Goal: Information Seeking & Learning: Learn about a topic

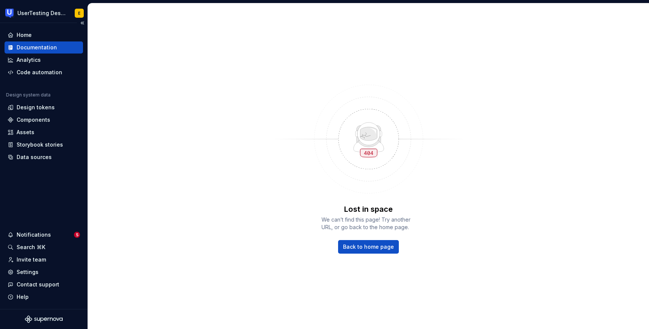
click at [53, 48] on div "Documentation" at bounding box center [37, 48] width 40 height 8
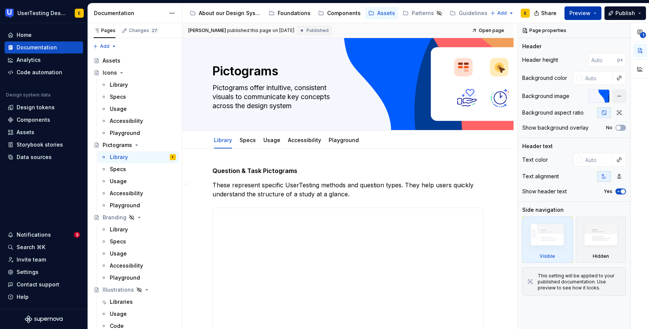
click at [594, 13] on button "Preview" at bounding box center [582, 13] width 37 height 14
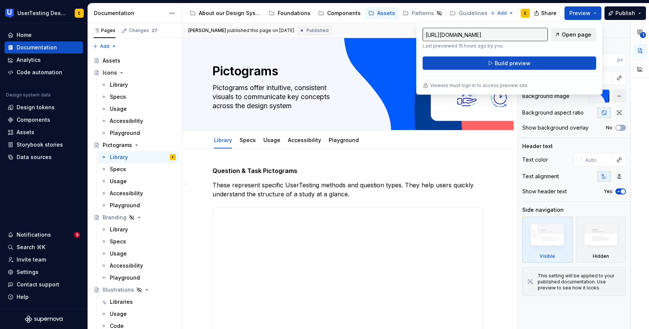
click at [580, 36] on span "Open page" at bounding box center [576, 35] width 29 height 8
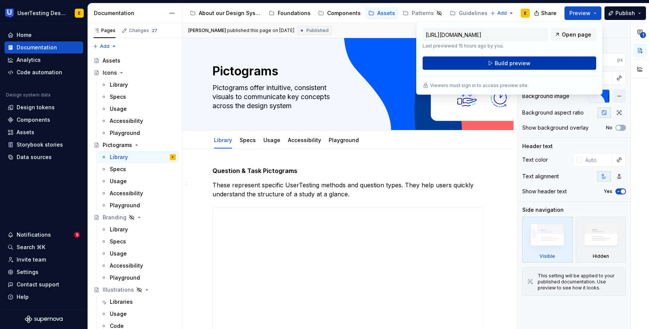
click at [510, 64] on span "Build preview" at bounding box center [512, 64] width 36 height 8
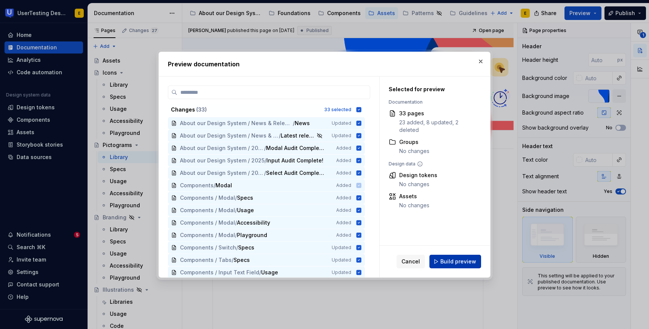
click at [465, 263] on span "Build preview" at bounding box center [458, 262] width 36 height 8
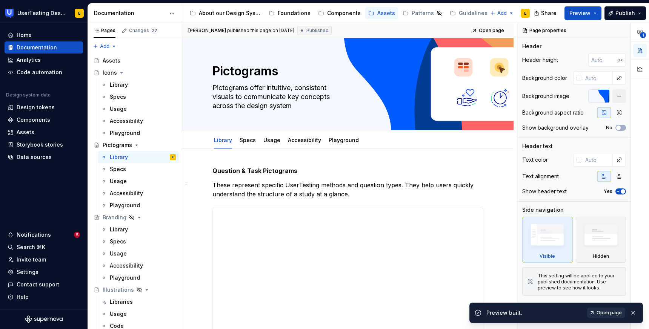
click at [608, 315] on span "Open page" at bounding box center [608, 313] width 25 height 6
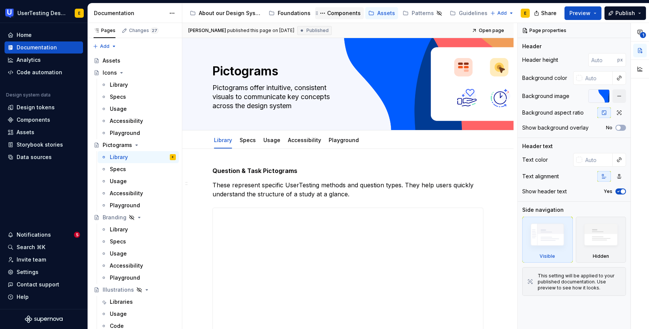
click at [341, 11] on div "Components" at bounding box center [344, 13] width 34 height 8
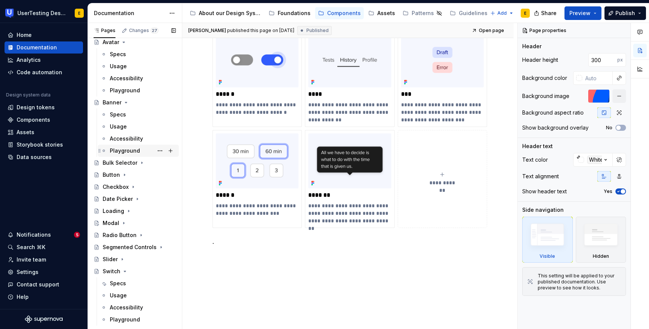
scroll to position [36, 0]
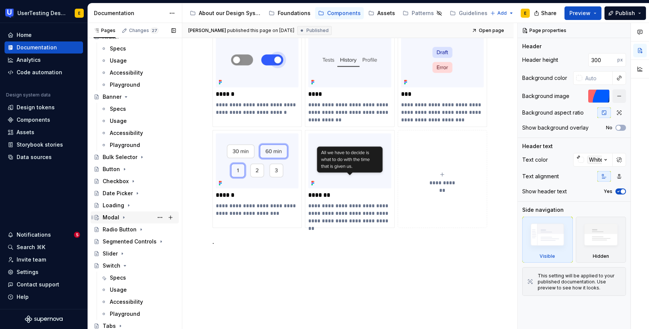
click at [114, 219] on div "Modal" at bounding box center [111, 218] width 17 height 8
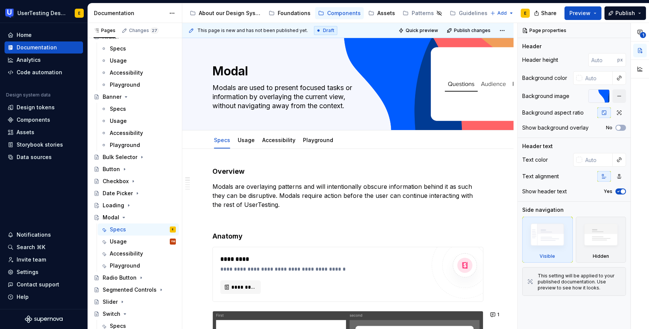
type textarea "*"
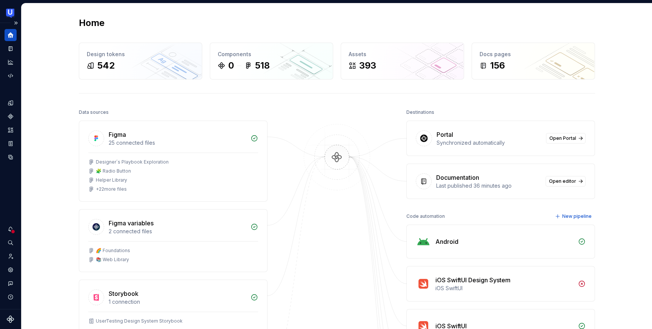
click at [9, 35] on icon "Home" at bounding box center [11, 35] width 6 height 6
click at [15, 22] on button "Expand sidebar" at bounding box center [16, 23] width 11 height 11
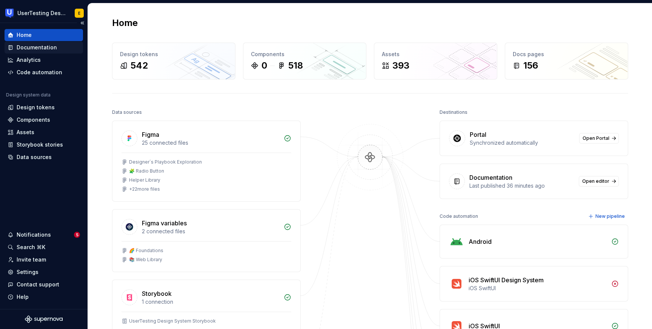
click at [46, 48] on div "Documentation" at bounding box center [37, 48] width 40 height 8
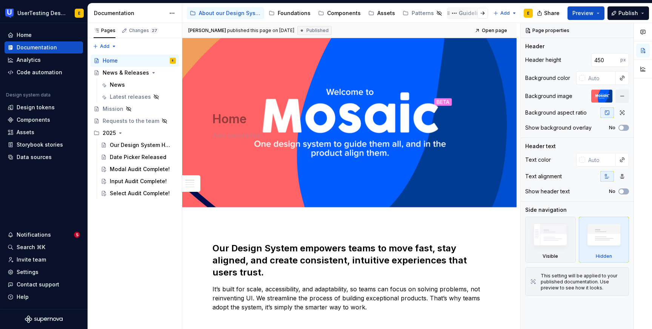
click at [459, 15] on div "Guidelines" at bounding box center [473, 13] width 29 height 8
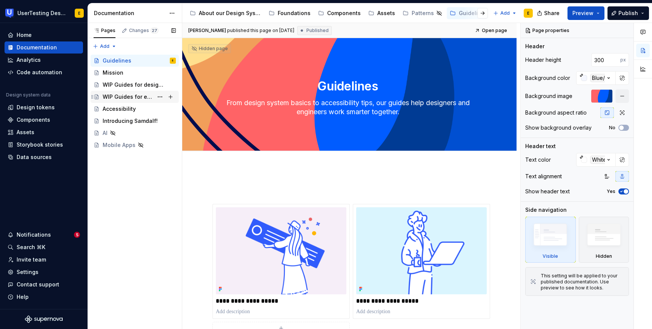
click at [137, 96] on div "WIP Guides for engineers" at bounding box center [128, 97] width 51 height 8
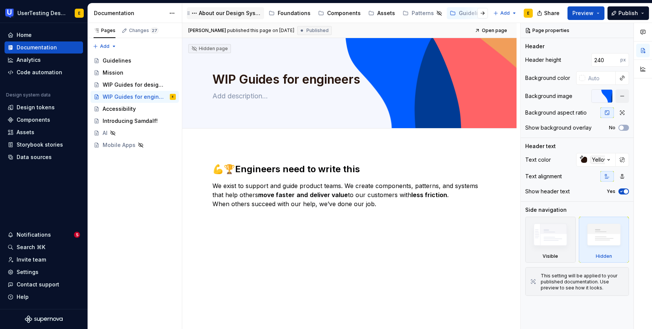
click at [232, 12] on div "About our Design System" at bounding box center [230, 13] width 62 height 8
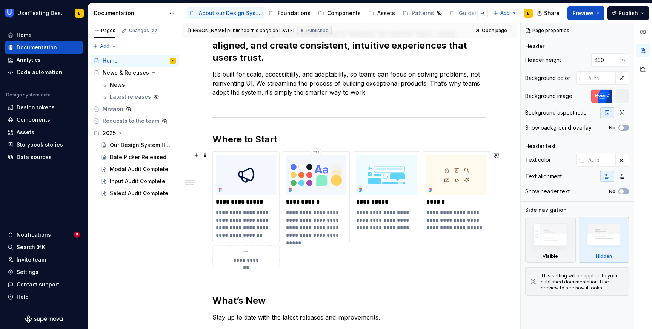
scroll to position [223, 0]
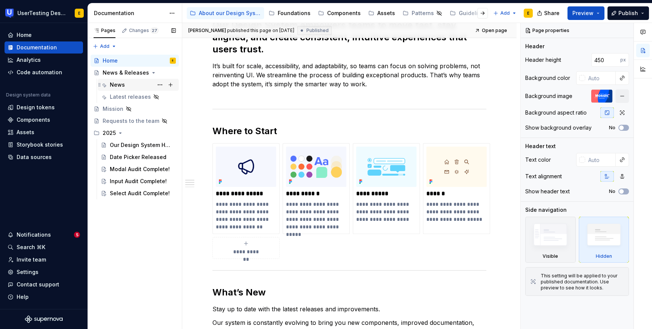
click at [128, 81] on div "News" at bounding box center [143, 85] width 66 height 11
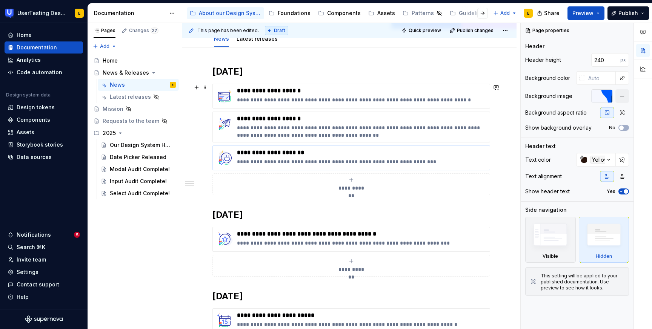
scroll to position [89, 0]
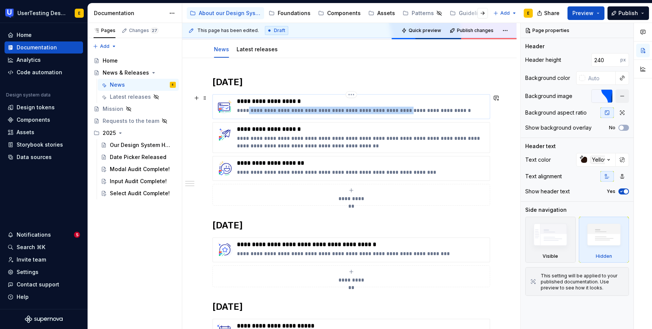
drag, startPoint x: 248, startPoint y: 111, endPoint x: 402, endPoint y: 112, distance: 153.9
click at [402, 112] on p "**********" at bounding box center [362, 111] width 250 height 8
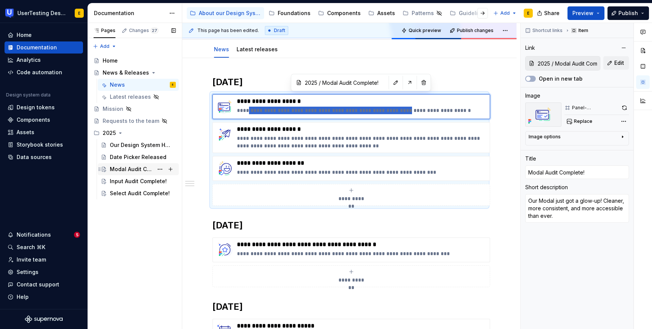
click at [132, 170] on div "Modal Audit Complete!" at bounding box center [131, 170] width 43 height 8
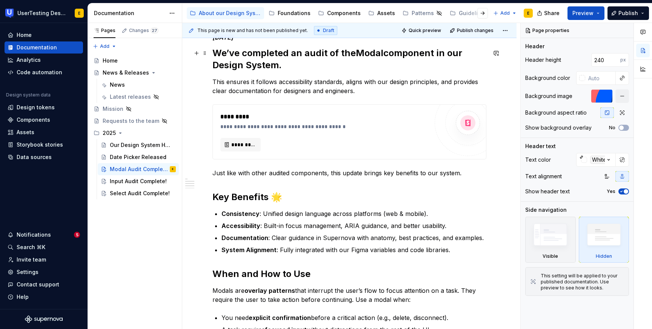
scroll to position [112, 0]
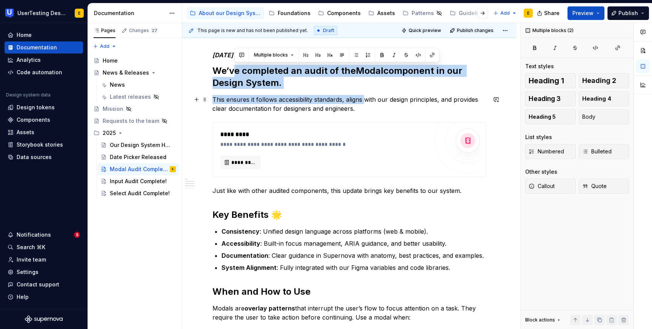
drag, startPoint x: 236, startPoint y: 72, endPoint x: 365, endPoint y: 99, distance: 131.1
click at [365, 99] on div "**********" at bounding box center [349, 301] width 274 height 500
click at [222, 93] on div "**********" at bounding box center [349, 301] width 274 height 500
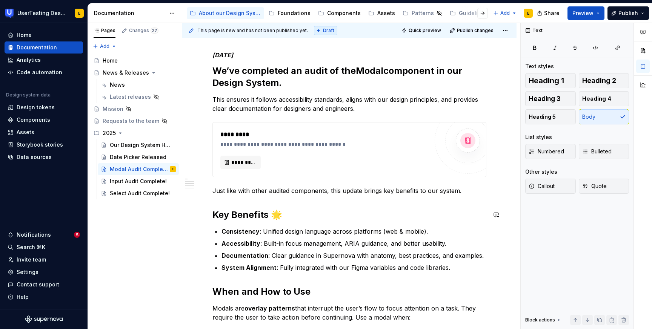
click at [319, 274] on div "**********" at bounding box center [349, 301] width 274 height 500
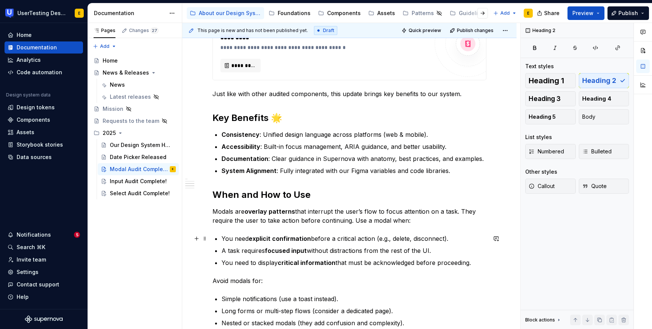
scroll to position [228, 0]
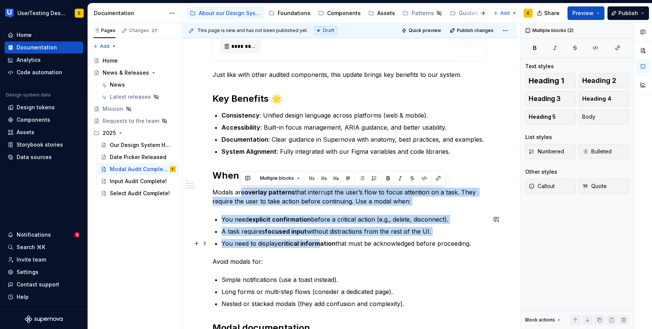
drag, startPoint x: 252, startPoint y: 194, endPoint x: 321, endPoint y: 247, distance: 86.9
click at [321, 247] on div "**********" at bounding box center [349, 185] width 274 height 500
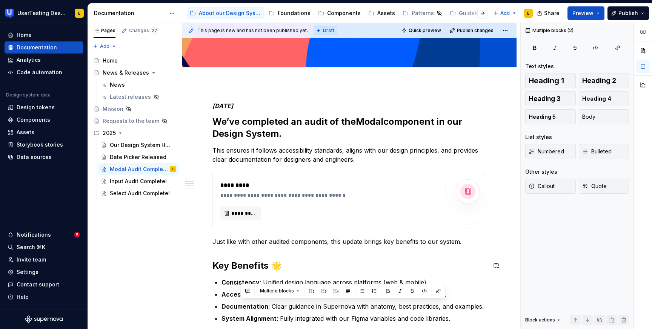
scroll to position [0, 0]
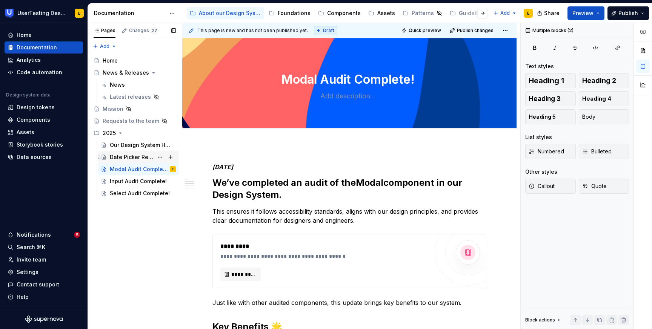
click at [131, 157] on div "Date Picker Released" at bounding box center [131, 158] width 43 height 8
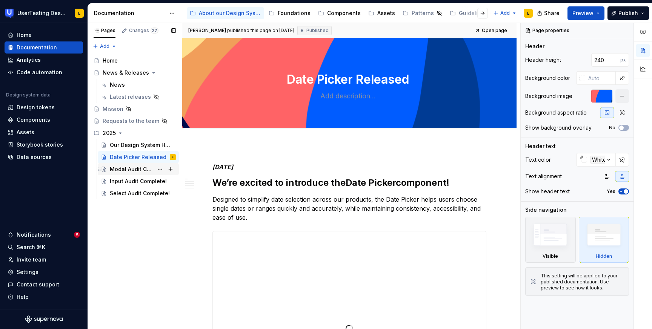
click at [144, 172] on div "Modal Audit Complete!" at bounding box center [131, 170] width 43 height 8
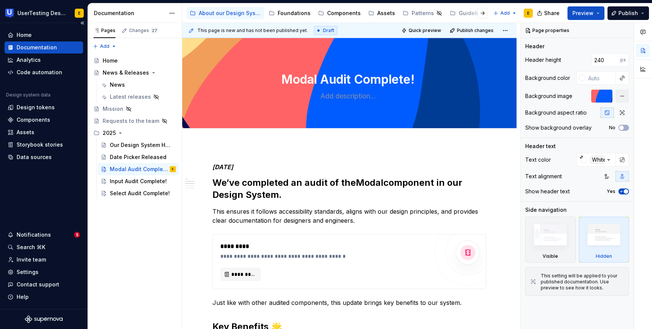
type textarea "*"
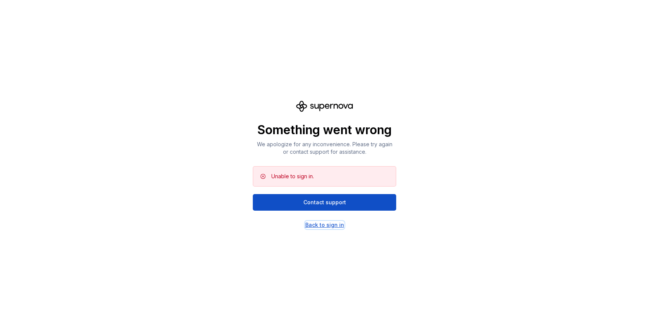
click at [327, 226] on div "Back to sign in" at bounding box center [324, 225] width 39 height 8
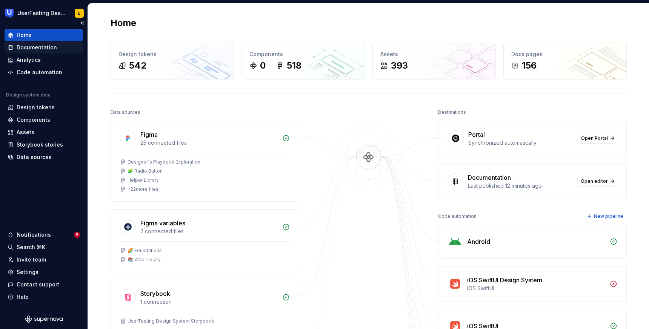
click at [41, 48] on div "Documentation" at bounding box center [37, 48] width 40 height 8
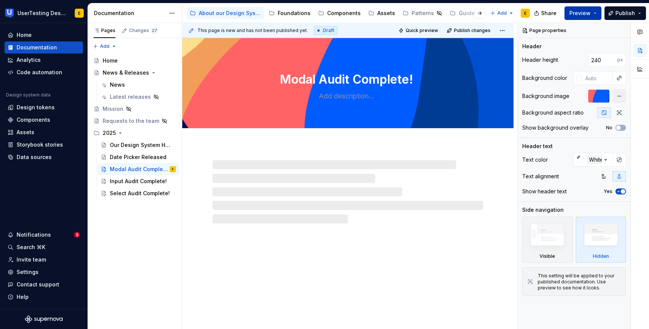
click at [595, 14] on button "Preview" at bounding box center [582, 13] width 37 height 14
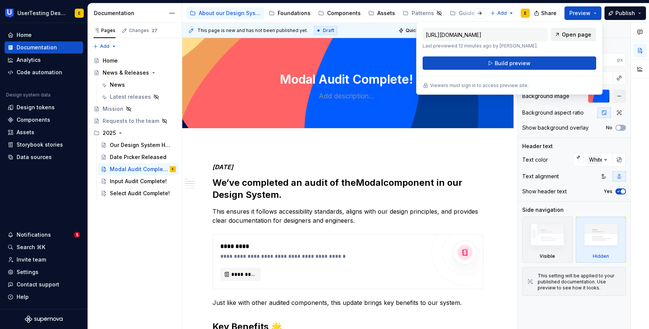
click at [579, 34] on span "Open page" at bounding box center [576, 35] width 29 height 8
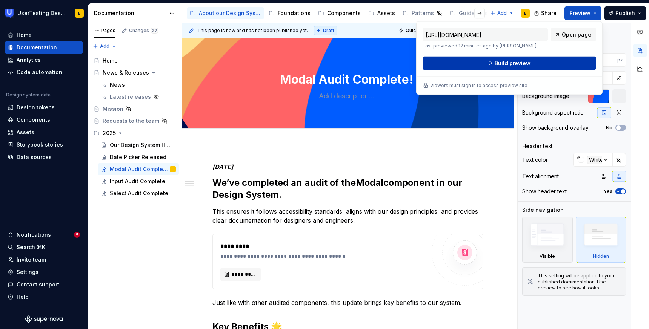
click at [505, 63] on span "Build preview" at bounding box center [512, 64] width 36 height 8
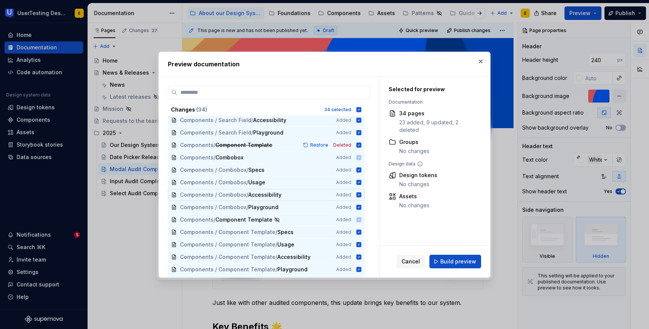
scroll to position [263, 0]
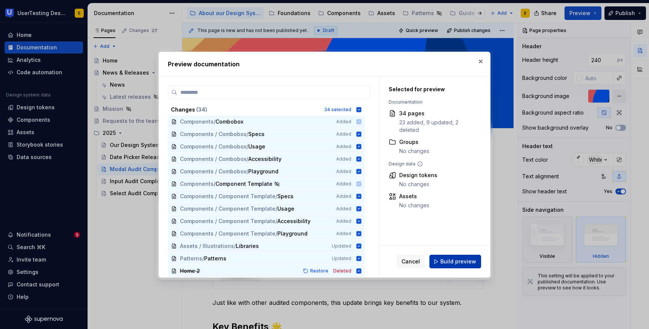
click at [467, 261] on span "Build preview" at bounding box center [458, 262] width 36 height 8
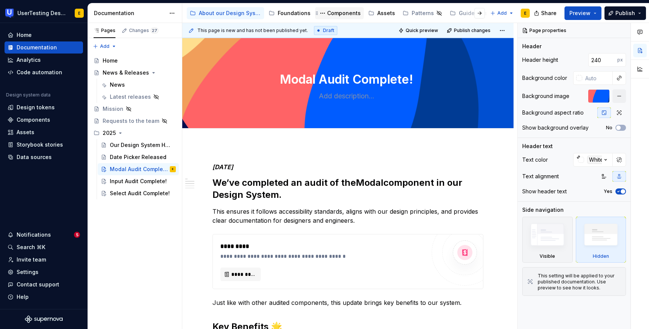
click at [344, 14] on div "Components" at bounding box center [344, 13] width 34 height 8
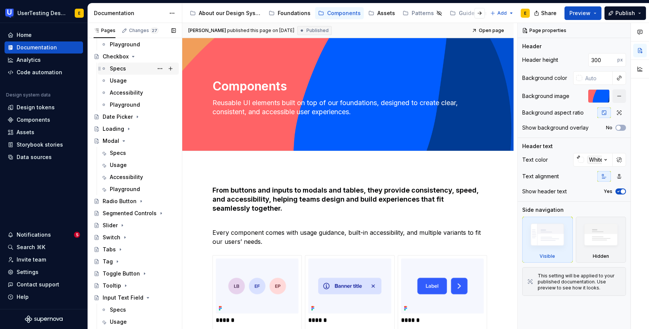
scroll to position [128, 0]
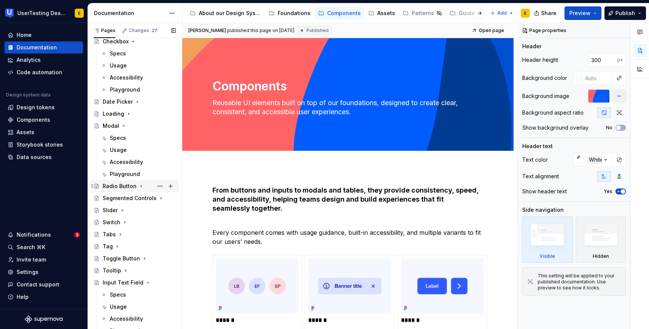
click at [123, 186] on div "Radio Button" at bounding box center [120, 187] width 34 height 8
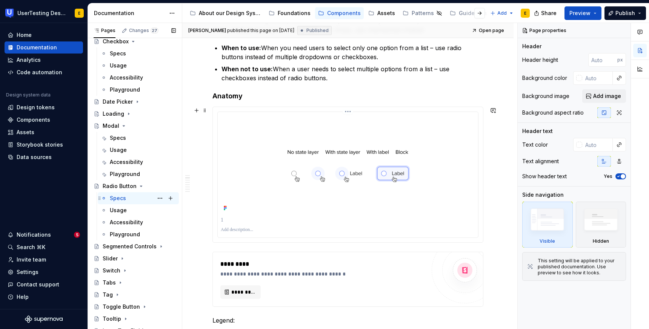
scroll to position [203, 0]
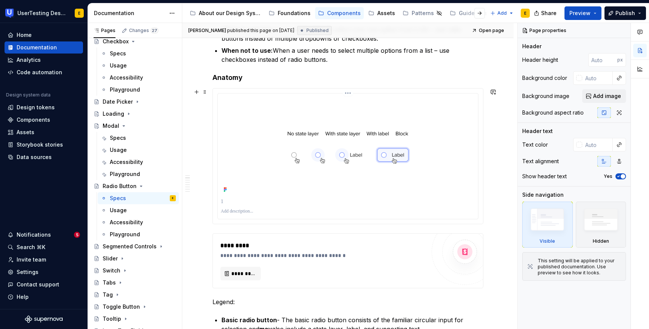
click at [330, 163] on img at bounding box center [348, 146] width 254 height 98
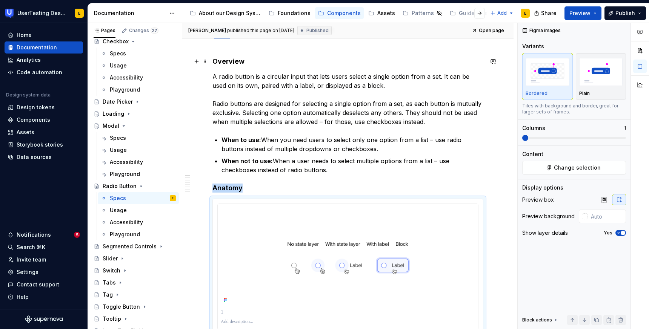
scroll to position [0, 0]
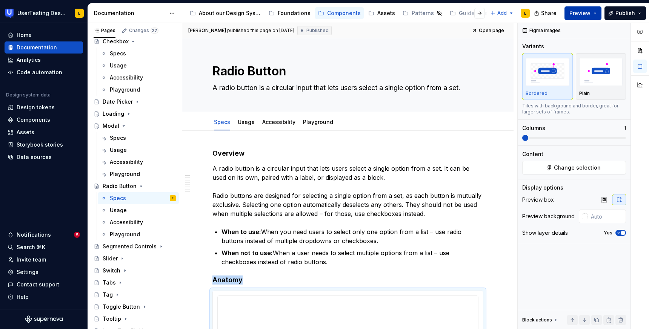
click at [593, 12] on button "Preview" at bounding box center [582, 13] width 37 height 14
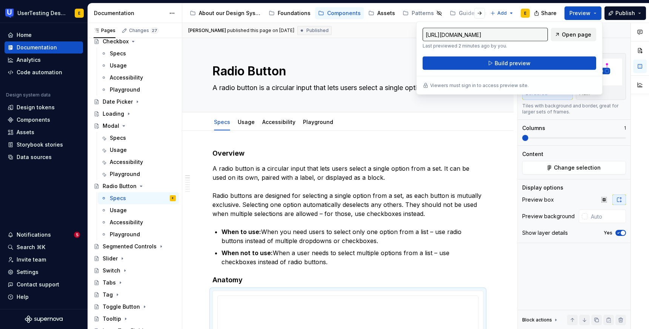
click at [578, 34] on span "Open page" at bounding box center [576, 35] width 29 height 8
click at [614, 43] on div "Variants" at bounding box center [574, 47] width 104 height 8
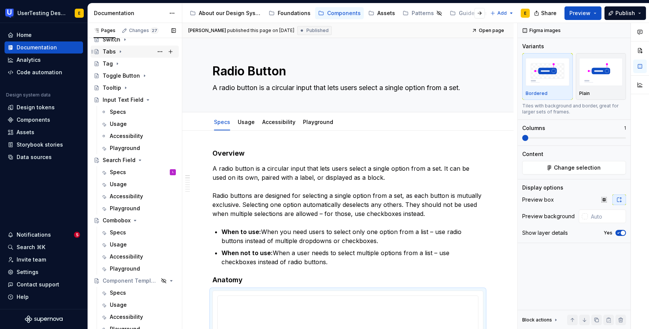
scroll to position [363, 0]
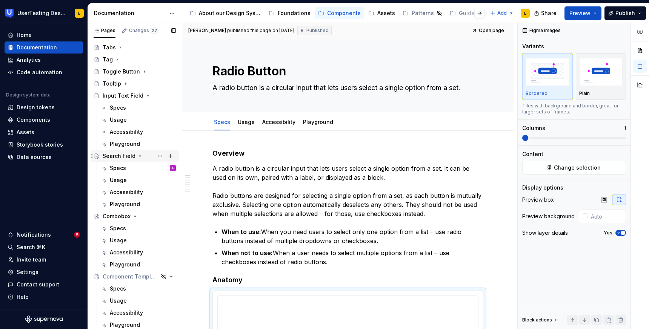
click at [115, 154] on div "Search Field" at bounding box center [119, 156] width 33 height 8
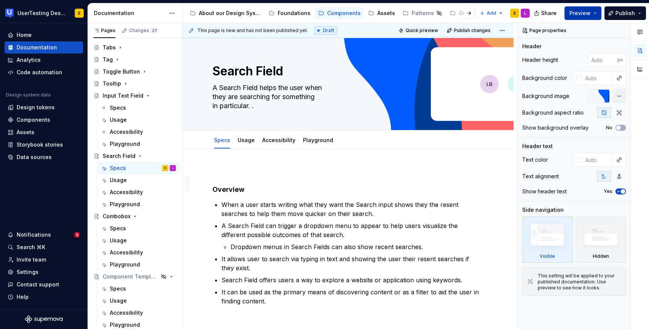
click at [594, 15] on button "Preview" at bounding box center [582, 13] width 37 height 14
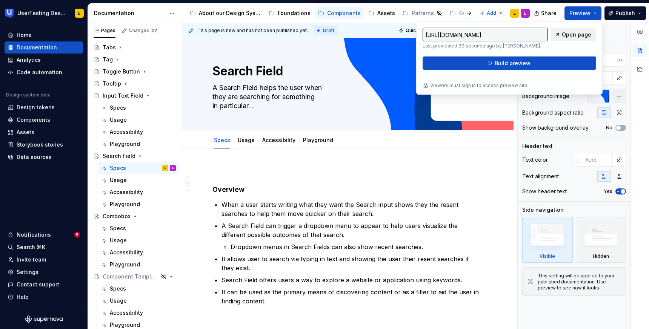
click at [580, 35] on span "Open page" at bounding box center [576, 35] width 29 height 8
click at [612, 29] on div "Page properties" at bounding box center [573, 30] width 113 height 15
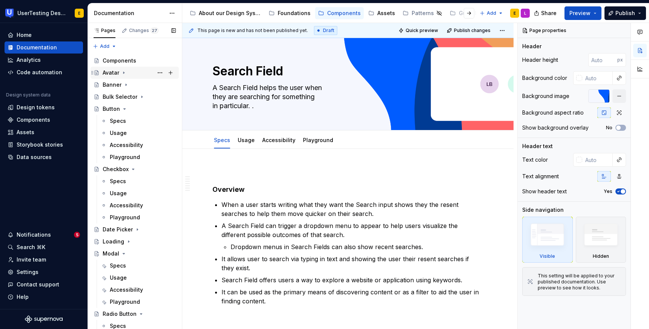
click at [107, 73] on div "Avatar" at bounding box center [111, 73] width 17 height 8
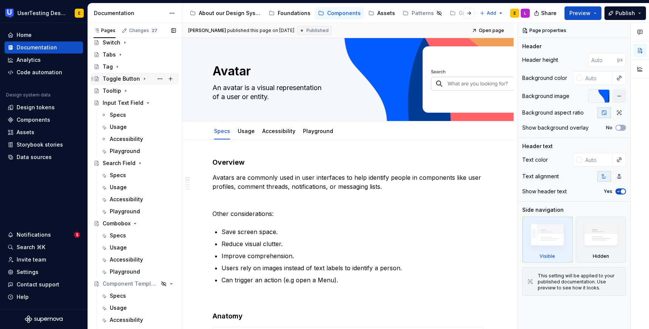
scroll to position [405, 0]
click at [120, 161] on div "Search Field" at bounding box center [119, 163] width 33 height 8
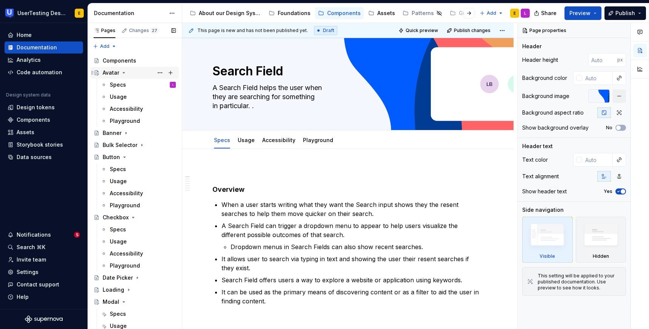
click at [114, 75] on div "Avatar" at bounding box center [111, 73] width 17 height 8
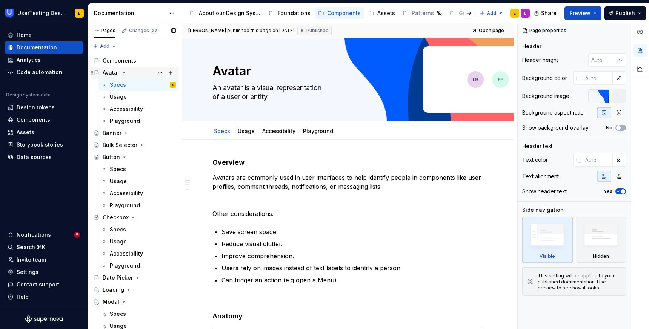
click at [119, 71] on div "Avatar" at bounding box center [139, 73] width 73 height 11
click at [135, 133] on div "Banner" at bounding box center [139, 133] width 73 height 11
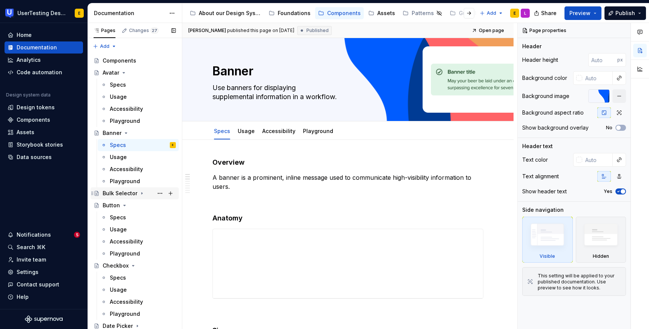
click at [148, 192] on div "Bulk Selector" at bounding box center [139, 193] width 73 height 11
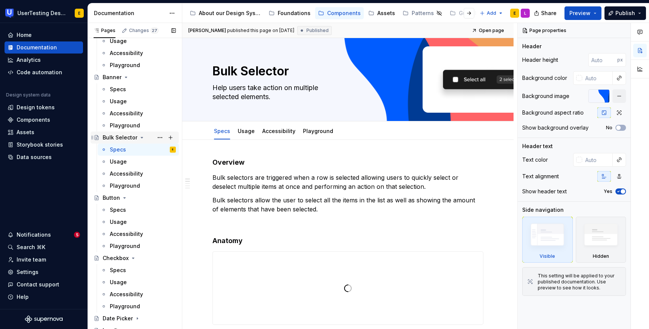
scroll to position [71, 0]
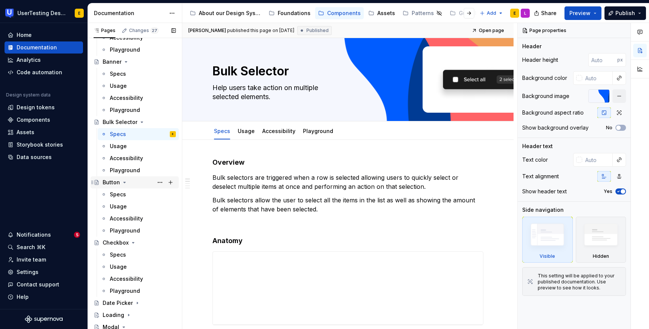
click at [148, 181] on div "Button" at bounding box center [139, 182] width 73 height 11
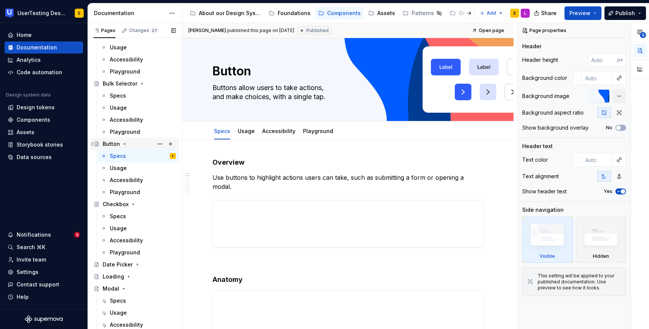
scroll to position [117, 0]
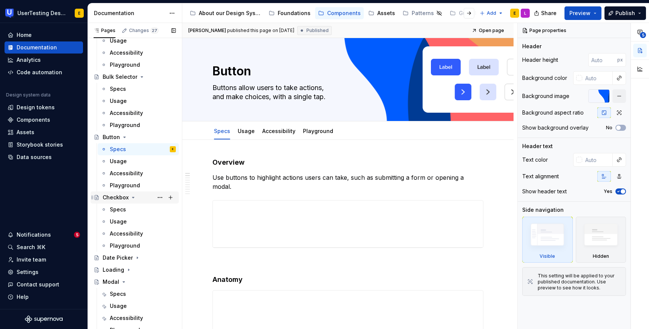
click at [144, 197] on div "Checkbox" at bounding box center [139, 197] width 73 height 11
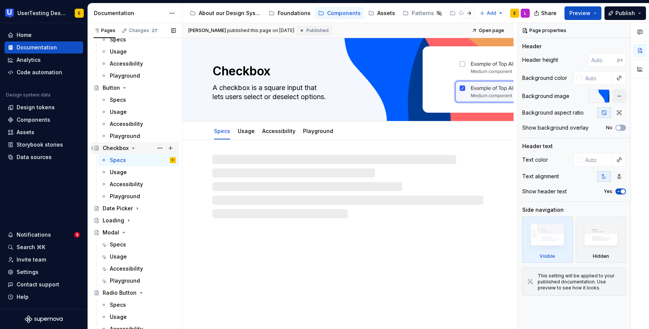
scroll to position [183, 0]
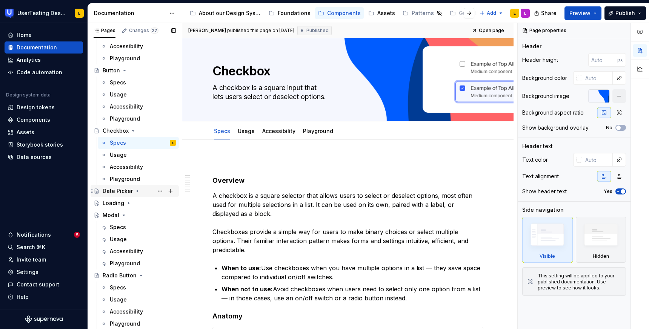
click at [146, 192] on div "Date Picker" at bounding box center [139, 191] width 73 height 11
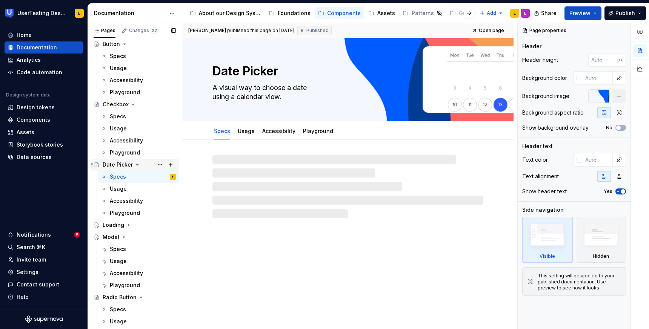
scroll to position [233, 0]
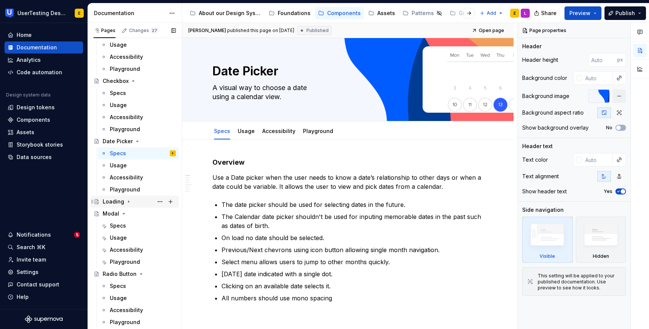
click at [141, 201] on div "Loading" at bounding box center [139, 202] width 73 height 11
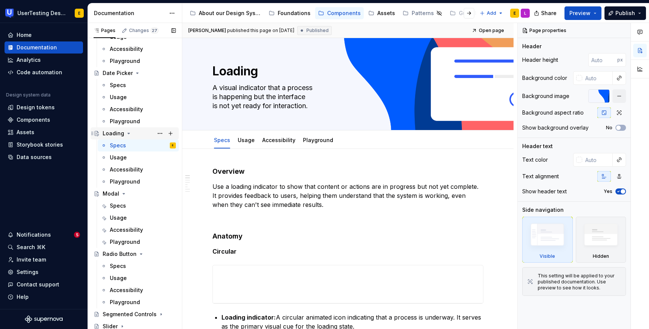
scroll to position [309, 0]
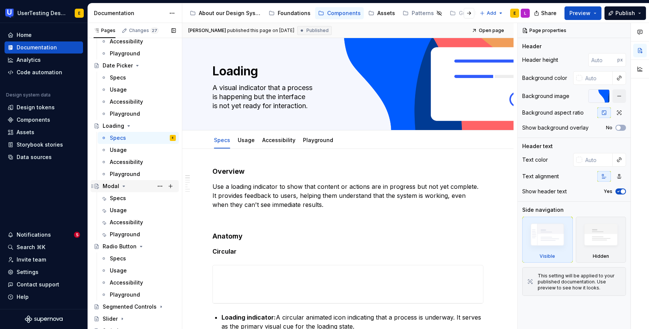
click at [137, 186] on div "Modal" at bounding box center [139, 186] width 73 height 11
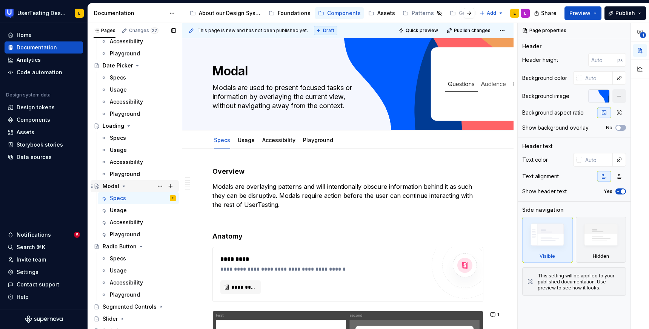
scroll to position [317, 0]
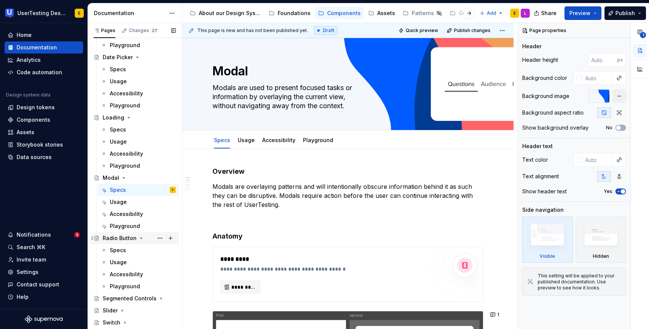
click at [147, 238] on div "Radio Button" at bounding box center [139, 238] width 73 height 11
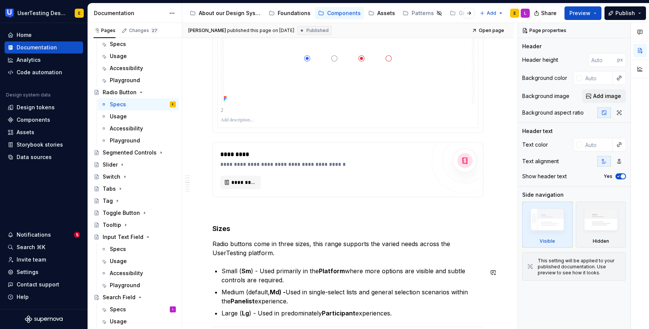
scroll to position [672, 0]
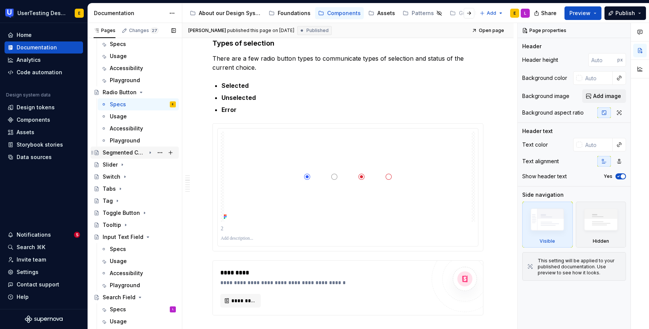
click at [142, 157] on div "Segmented Controls" at bounding box center [139, 152] width 73 height 11
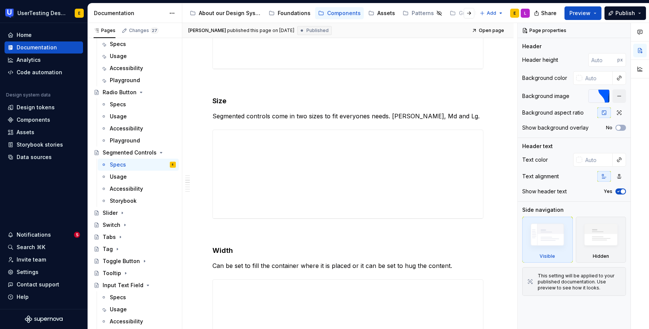
scroll to position [247, 0]
type textarea "*"
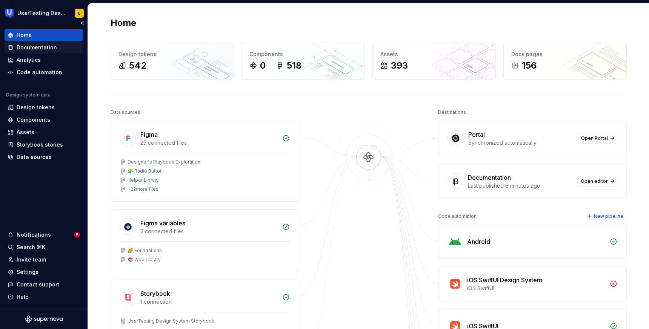
click at [50, 48] on div "Documentation" at bounding box center [37, 48] width 40 height 8
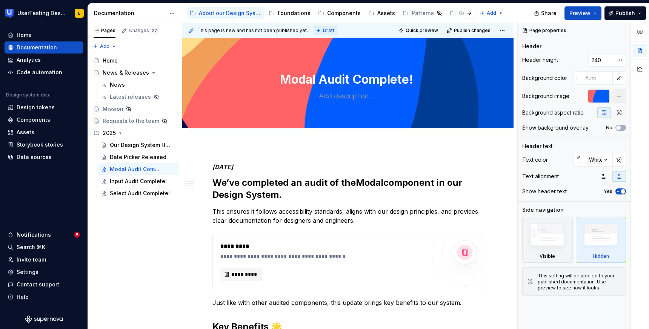
type textarea "*"
